Goal: Task Accomplishment & Management: Manage account settings

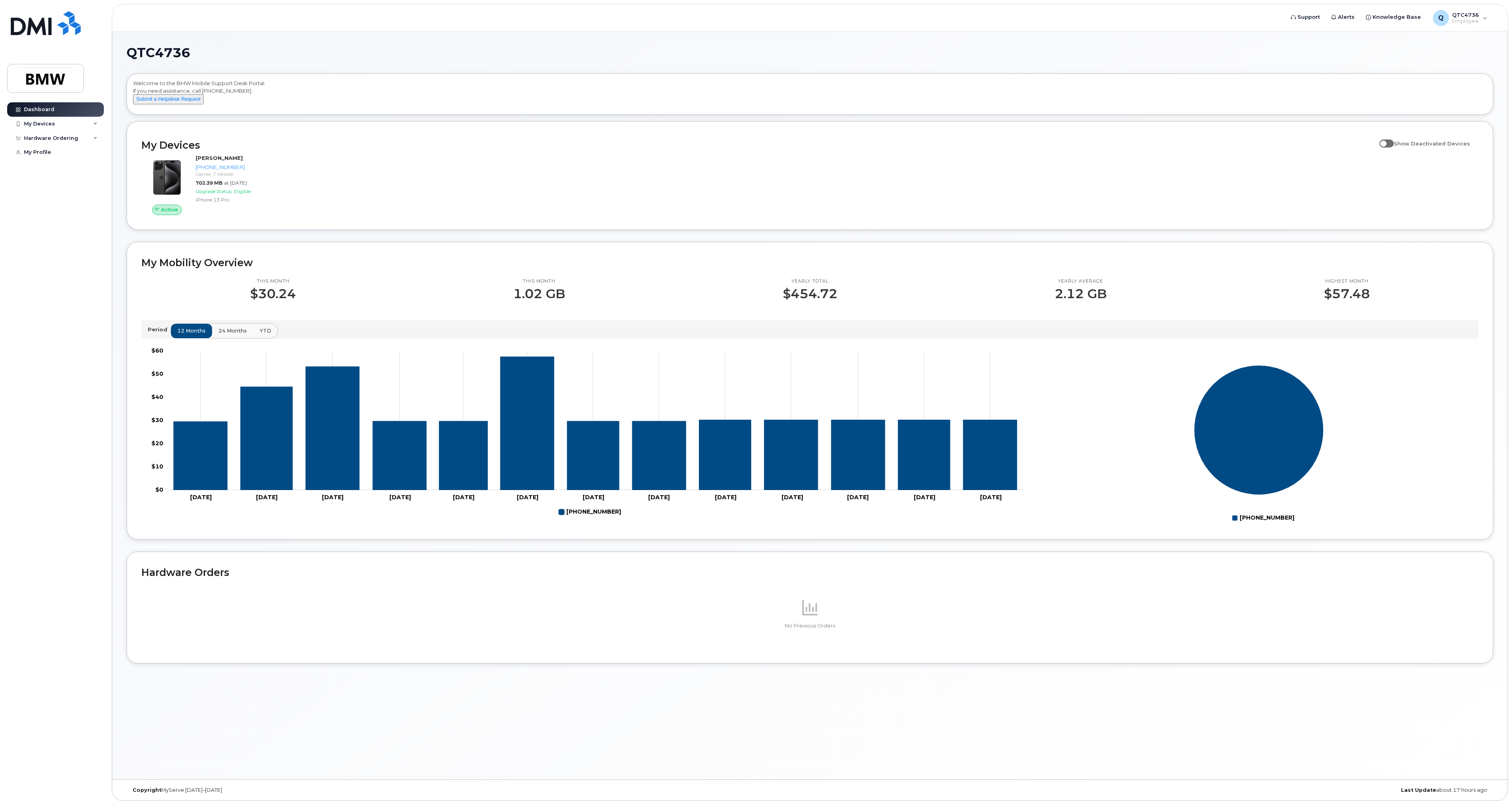
click at [224, 334] on span "24 months" at bounding box center [232, 331] width 28 height 8
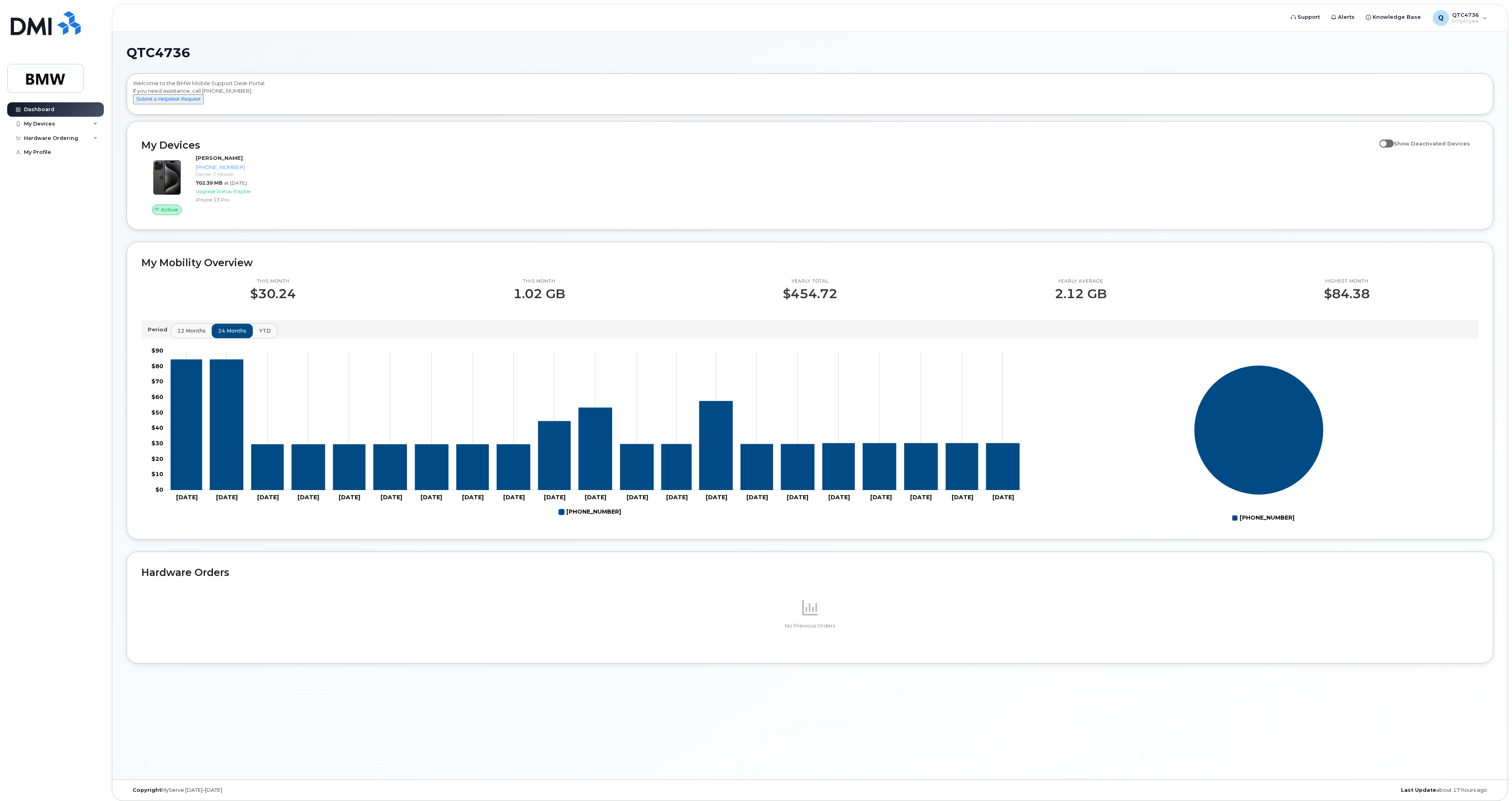
click at [262, 334] on span "YTD" at bounding box center [265, 331] width 12 height 8
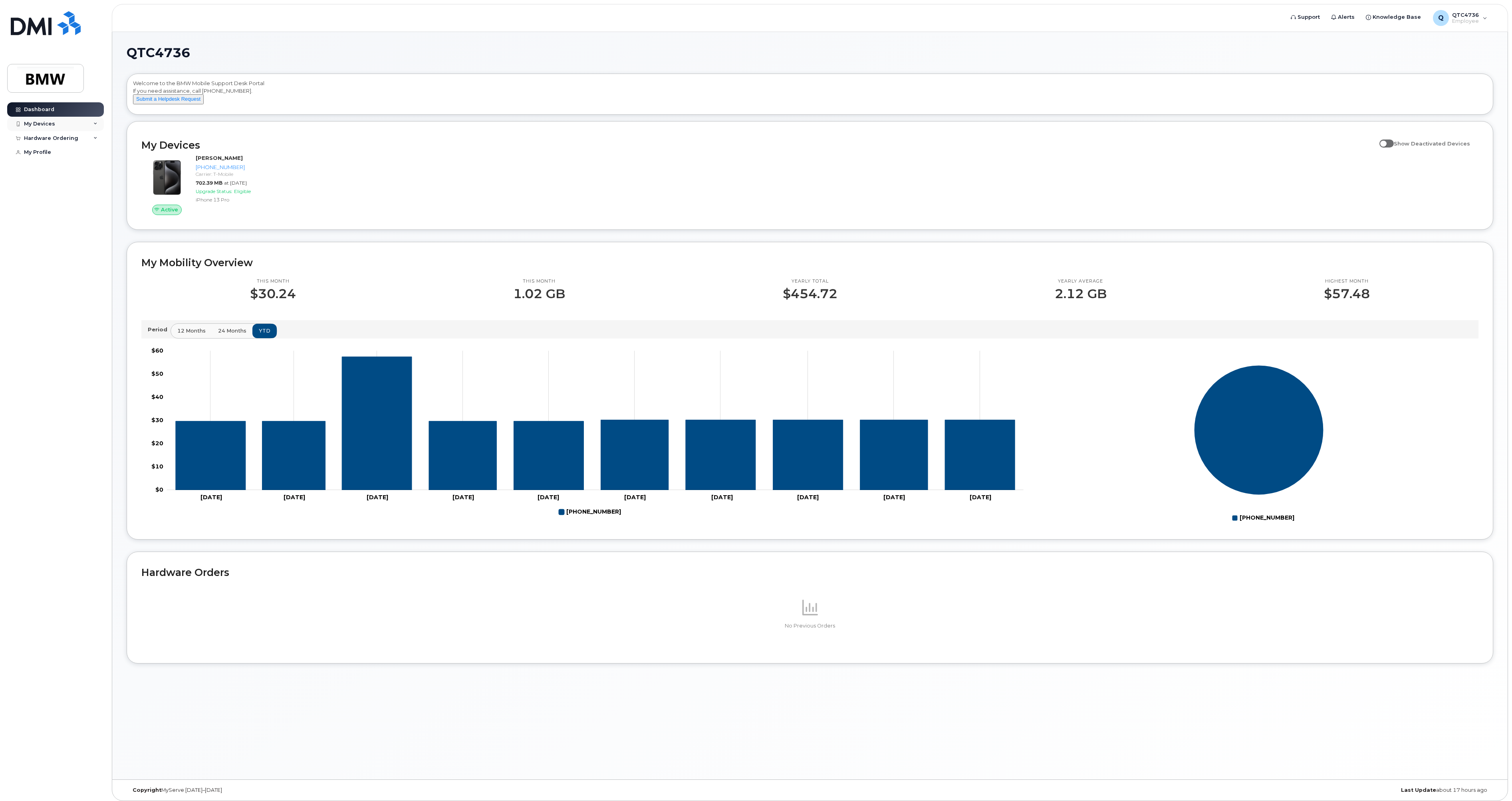
click at [43, 119] on div "My Devices" at bounding box center [55, 124] width 97 height 14
click at [47, 137] on div "Add Device" at bounding box center [43, 139] width 32 height 7
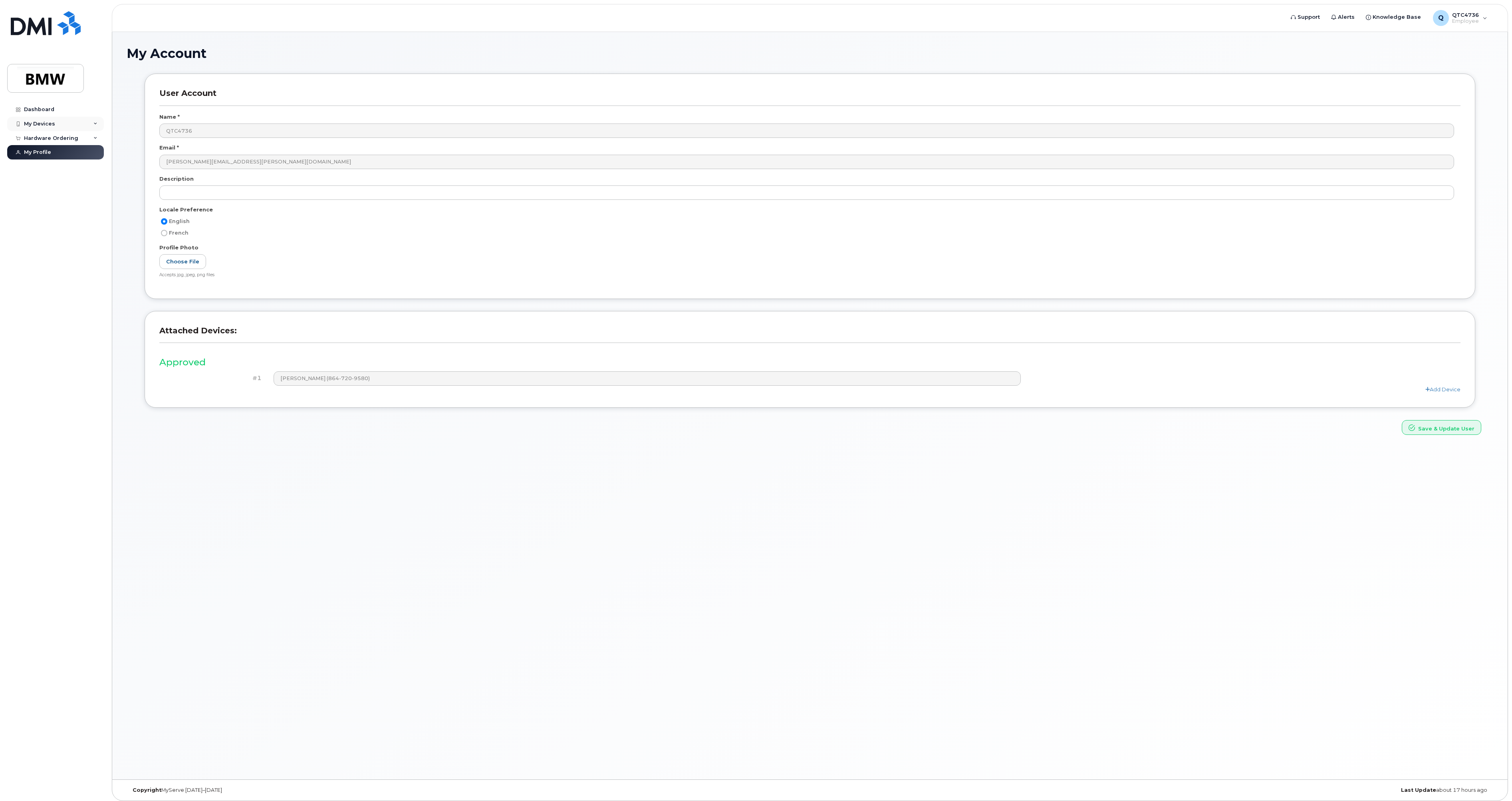
click at [52, 127] on div "My Devices" at bounding box center [55, 124] width 97 height 14
click at [50, 138] on div "Add Device" at bounding box center [43, 139] width 32 height 7
click at [56, 127] on div "My Devices" at bounding box center [55, 124] width 97 height 14
click at [56, 152] on div "864-720-9580 (Ethen Kisner)" at bounding box center [61, 160] width 72 height 20
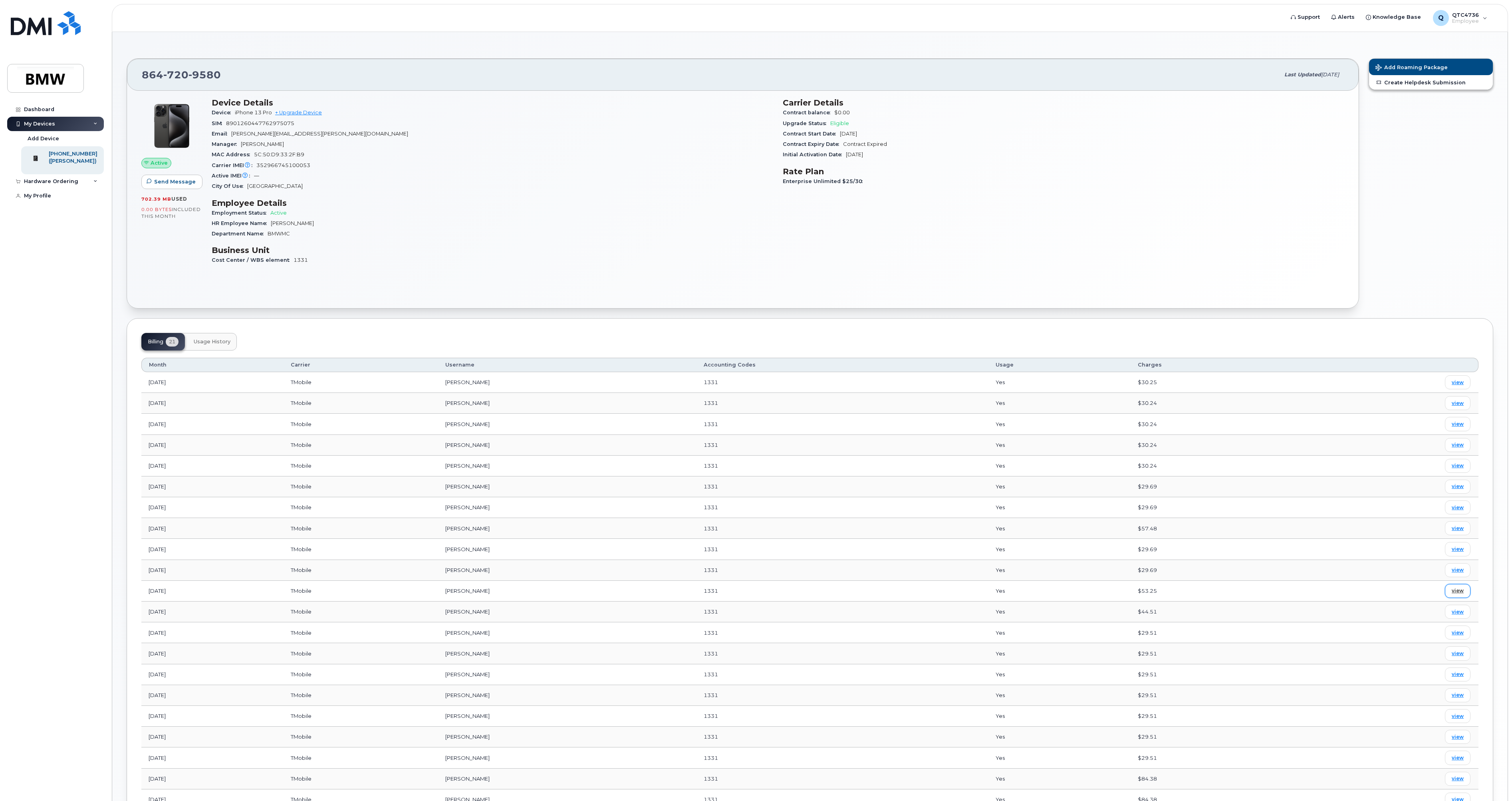
click at [1462, 590] on span "view" at bounding box center [1457, 591] width 12 height 7
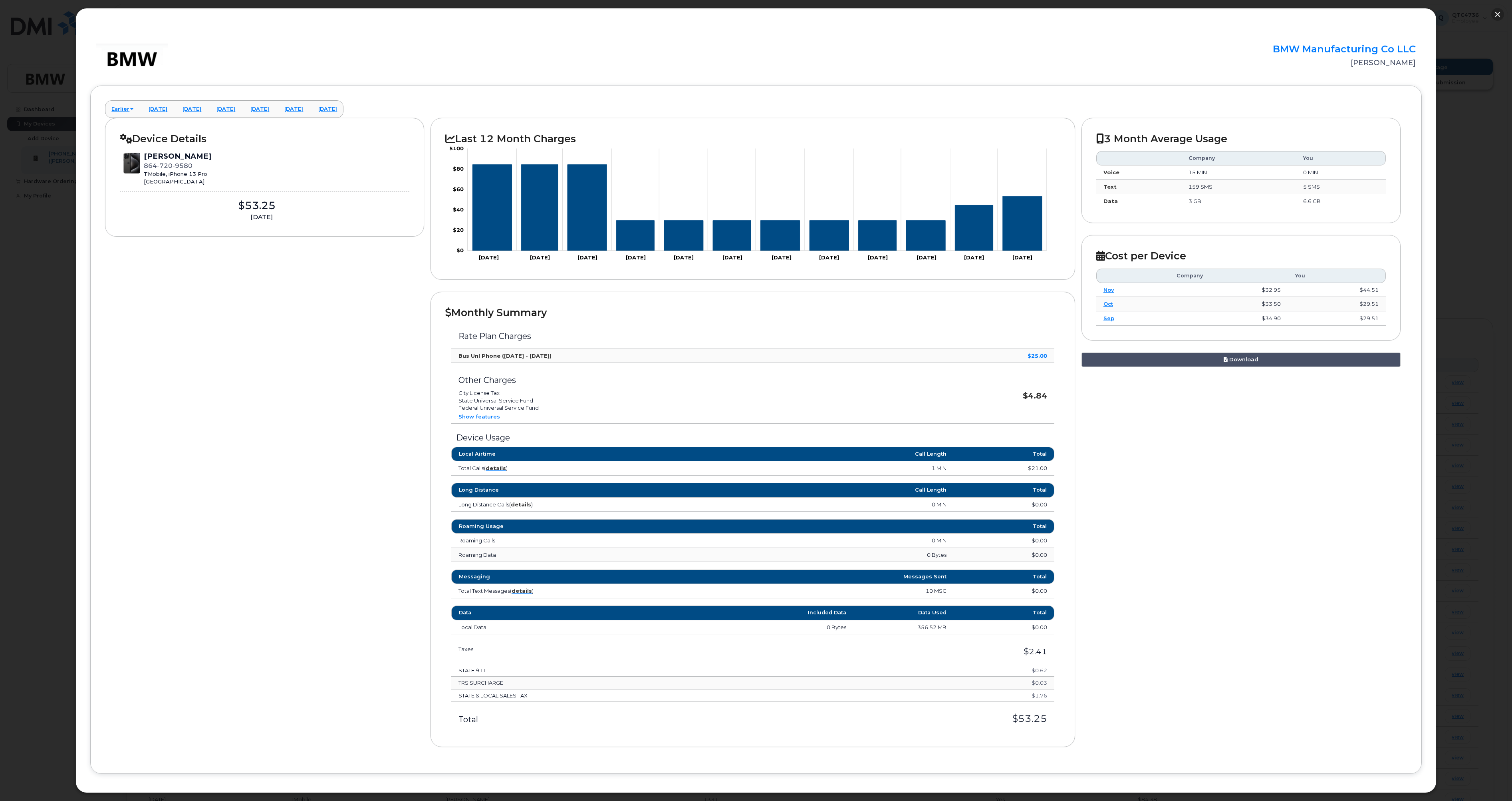
click at [1497, 9] on button "button" at bounding box center [1498, 15] width 13 height 13
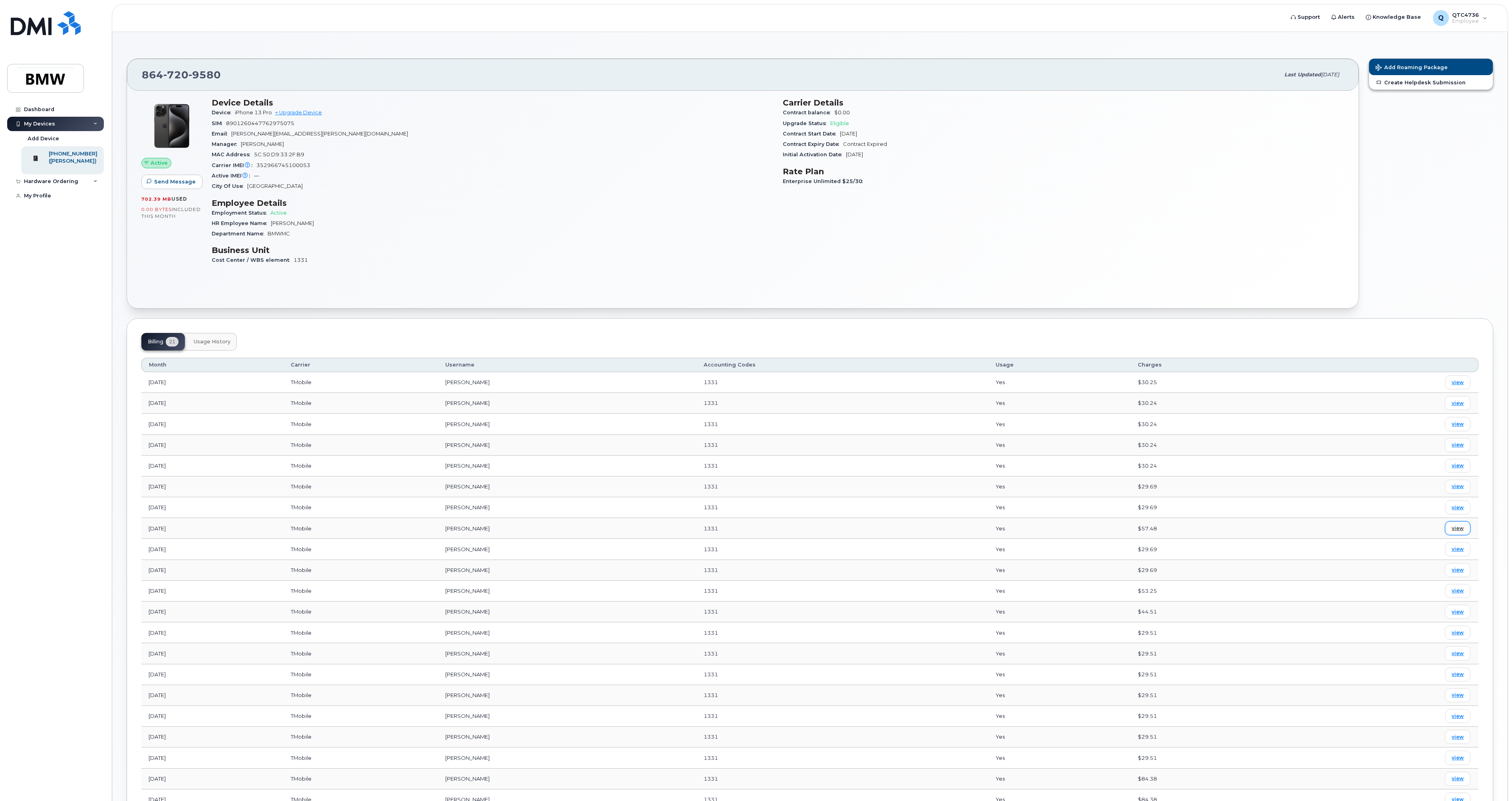
click at [1462, 527] on span "view" at bounding box center [1457, 528] width 12 height 7
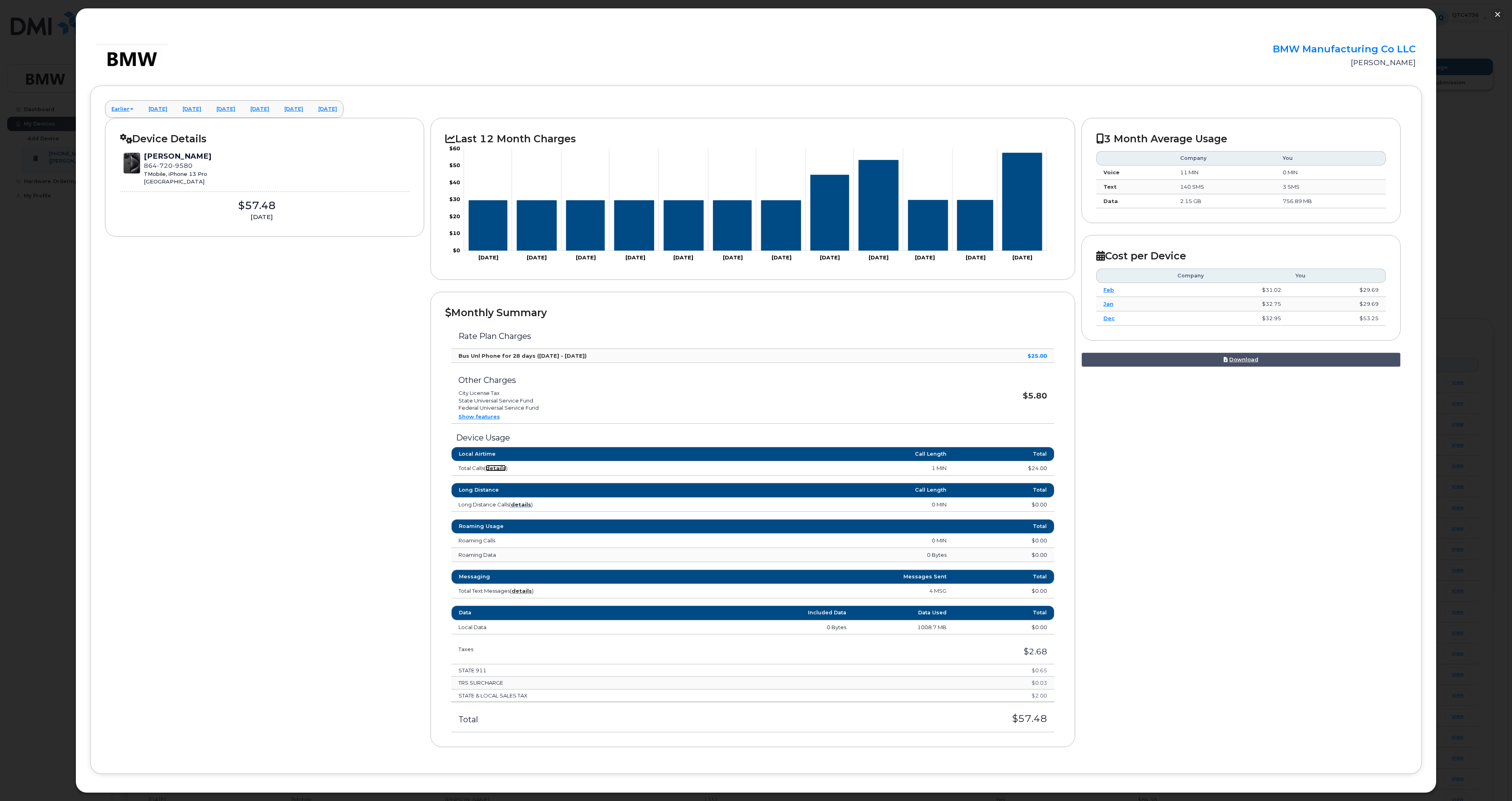
click at [496, 469] on strong "details" at bounding box center [495, 467] width 21 height 6
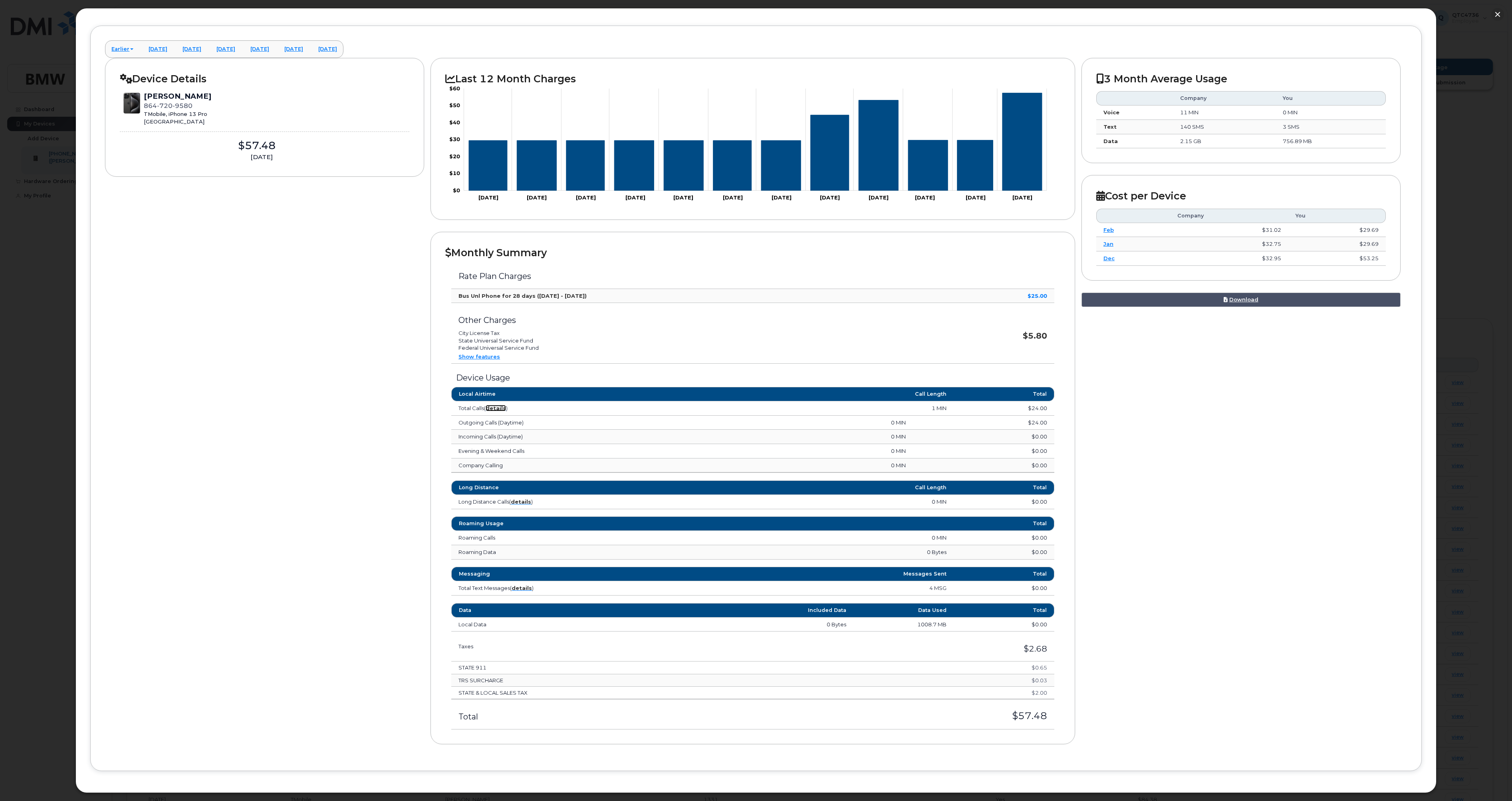
scroll to position [65, 0]
